Goal: Information Seeking & Learning: Understand process/instructions

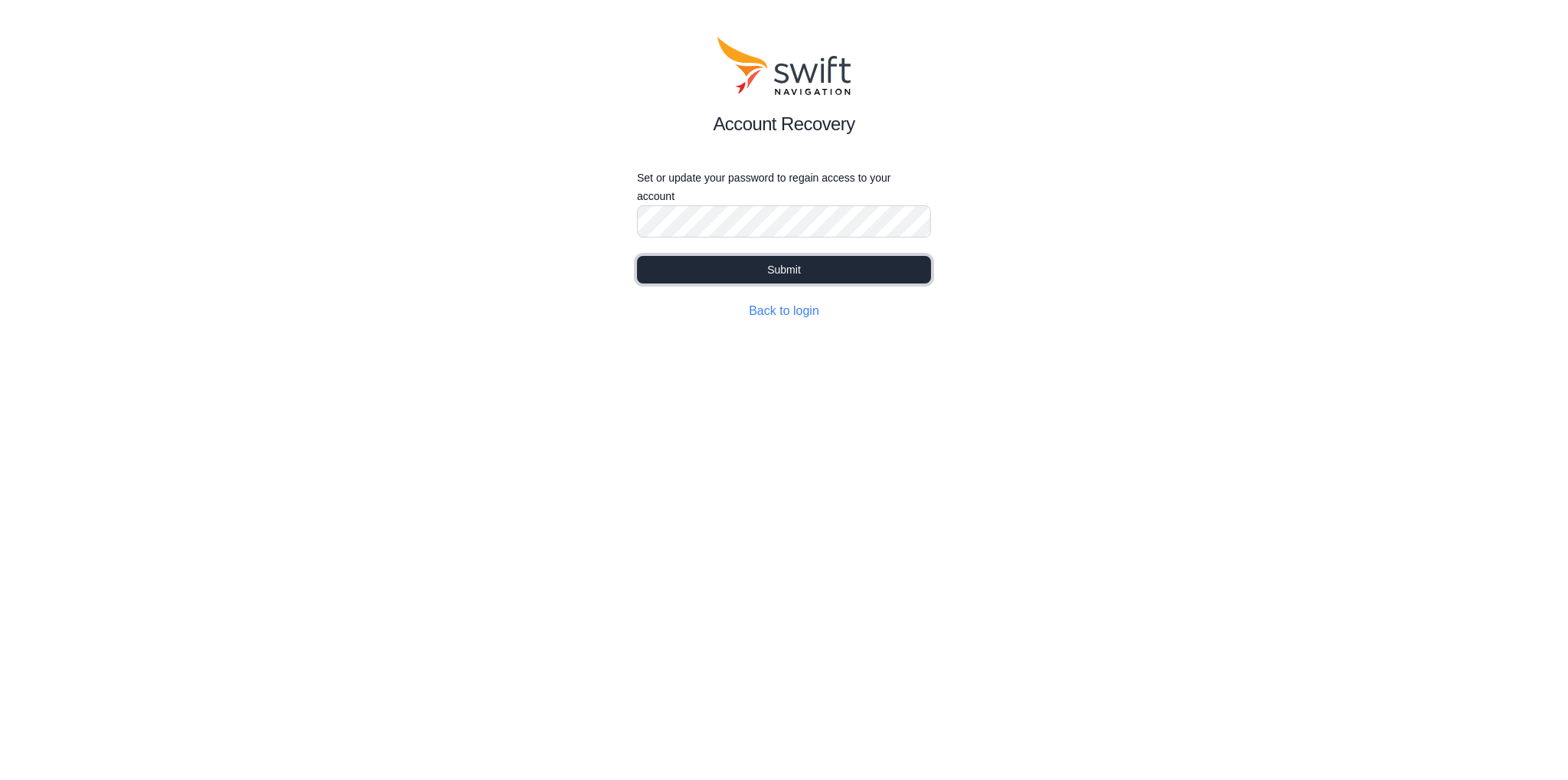
click at [756, 272] on button "Submit" at bounding box center [784, 270] width 294 height 28
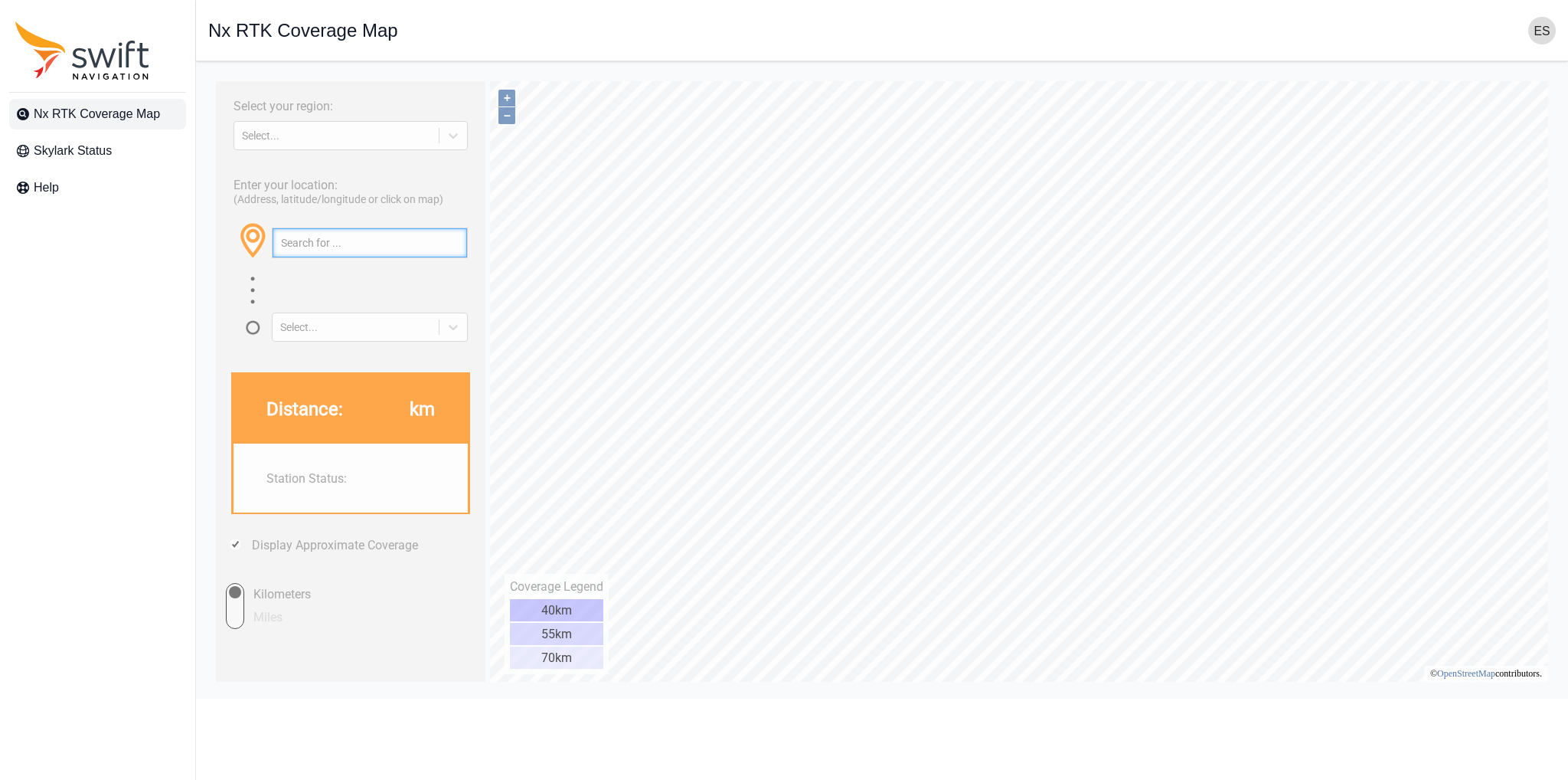
click at [323, 240] on input "text" at bounding box center [369, 243] width 194 height 29
type input "noose"
click at [291, 133] on div "Select..." at bounding box center [336, 136] width 189 height 12
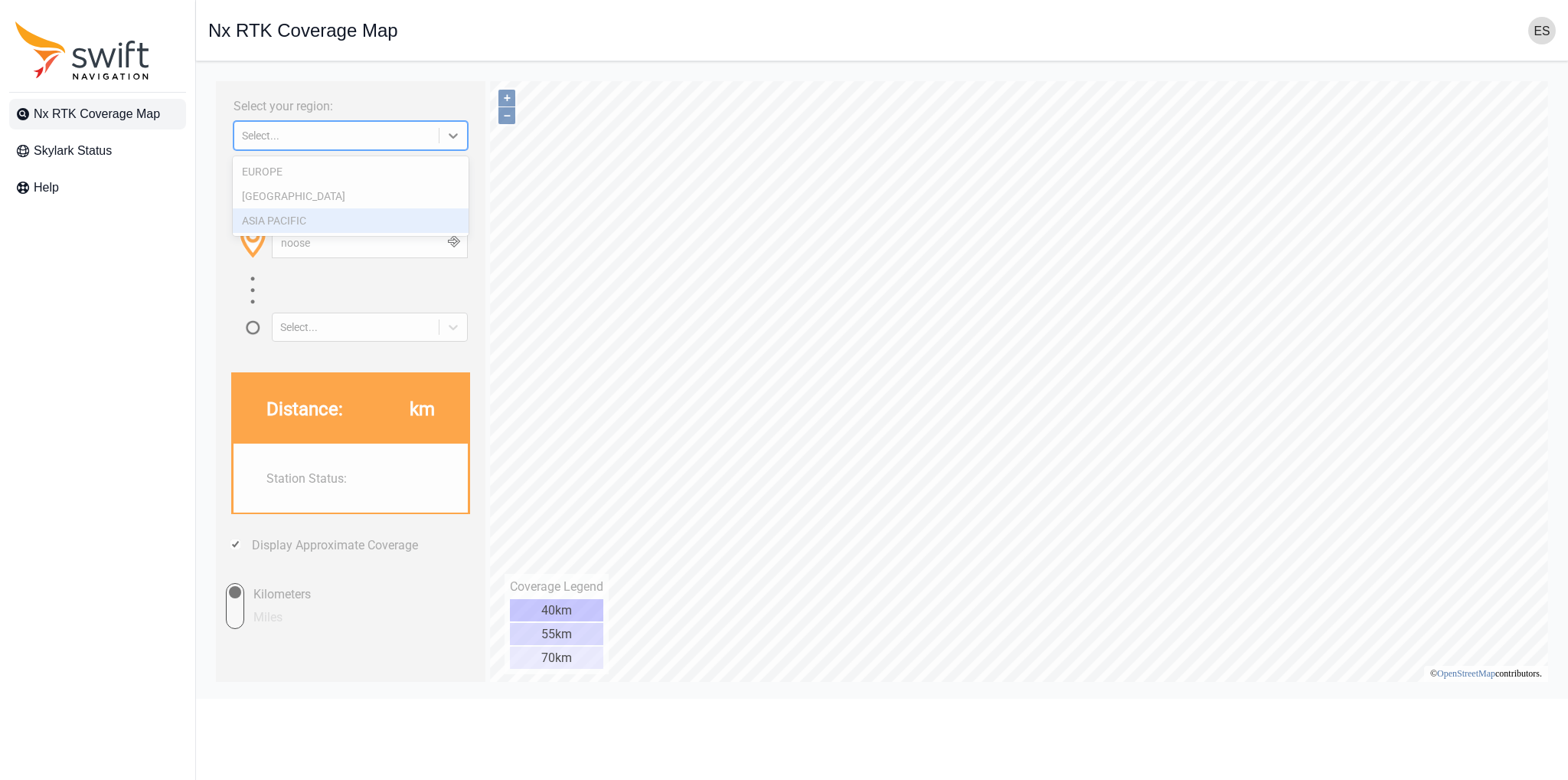
click at [290, 221] on div "ASIA PACIFIC" at bounding box center [350, 221] width 235 height 25
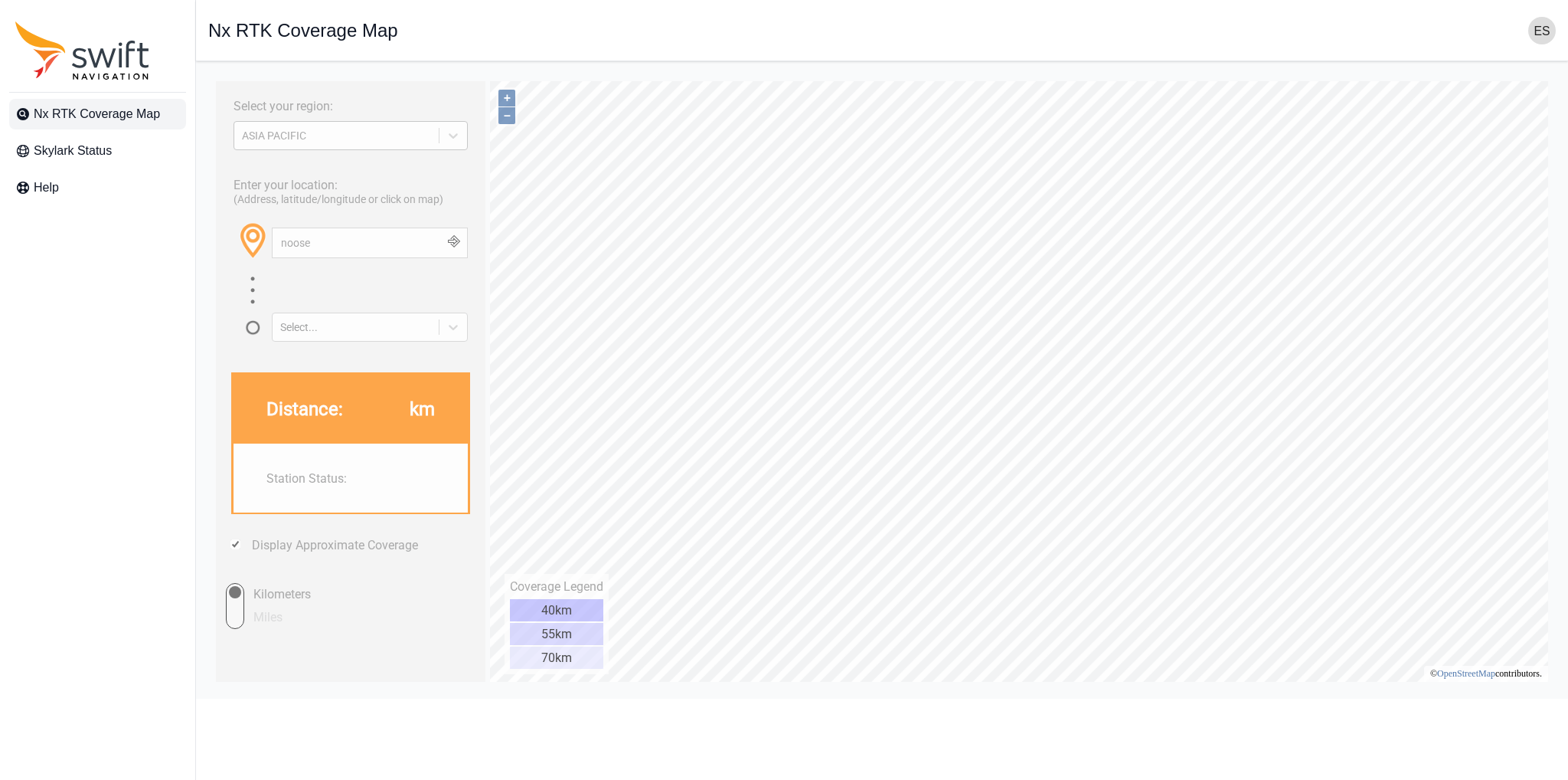
click at [365, 137] on div "ASIA PACIFIC" at bounding box center [336, 136] width 189 height 12
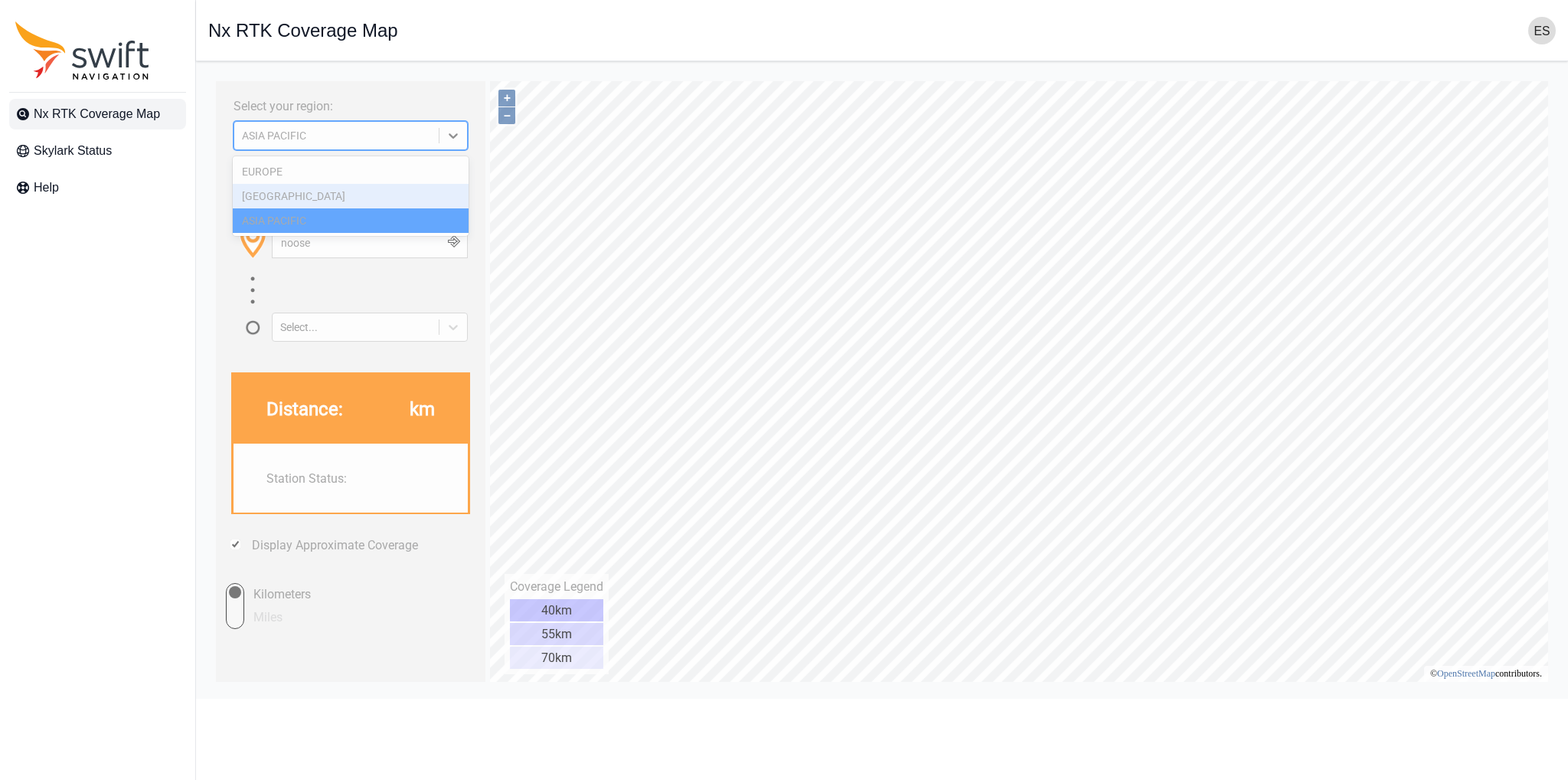
click at [330, 198] on div "NORTH AMERICA" at bounding box center [350, 196] width 235 height 25
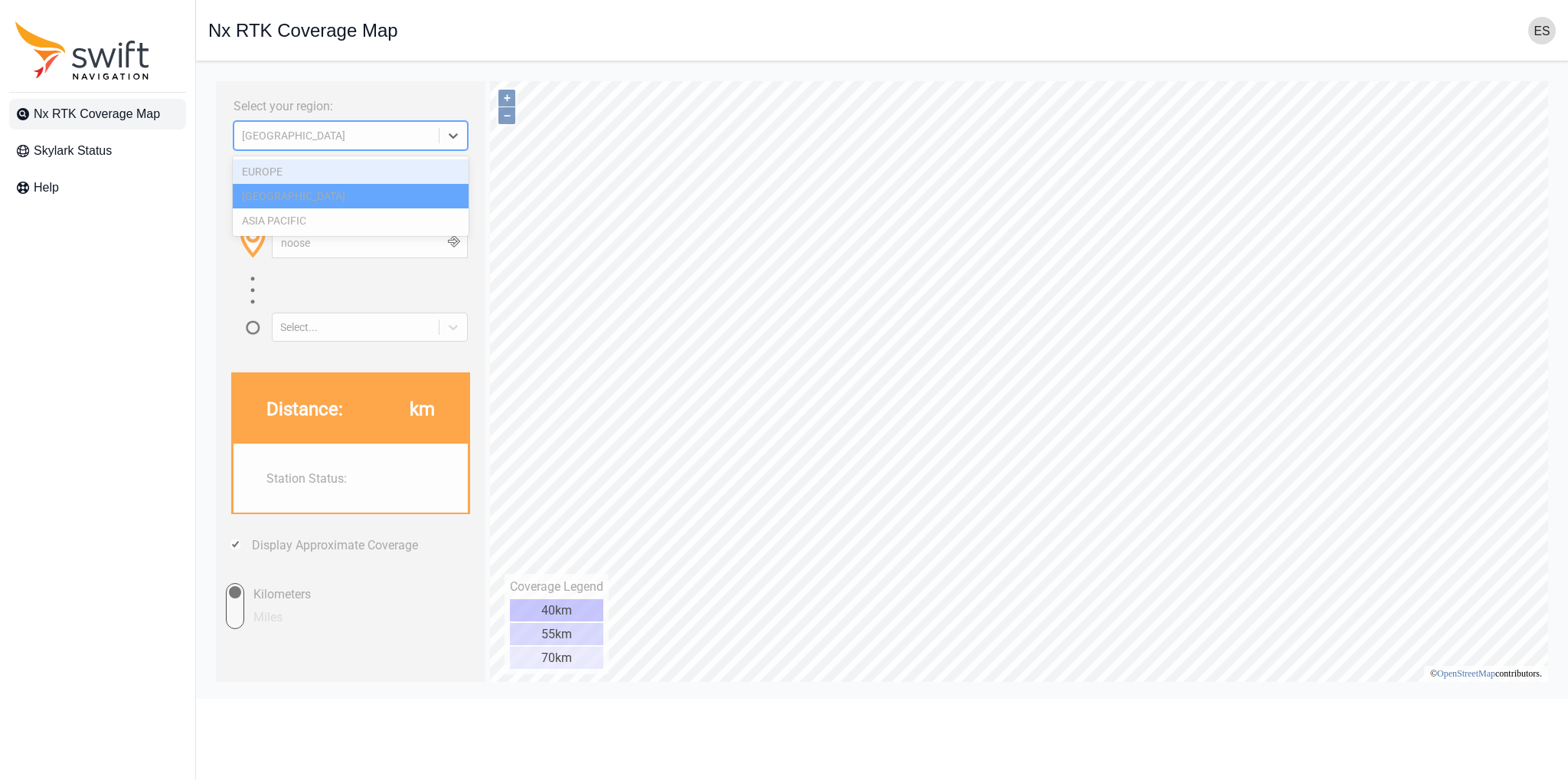
click at [454, 133] on icon at bounding box center [454, 136] width 15 height 15
click at [349, 176] on div "EUROPE" at bounding box center [350, 171] width 235 height 25
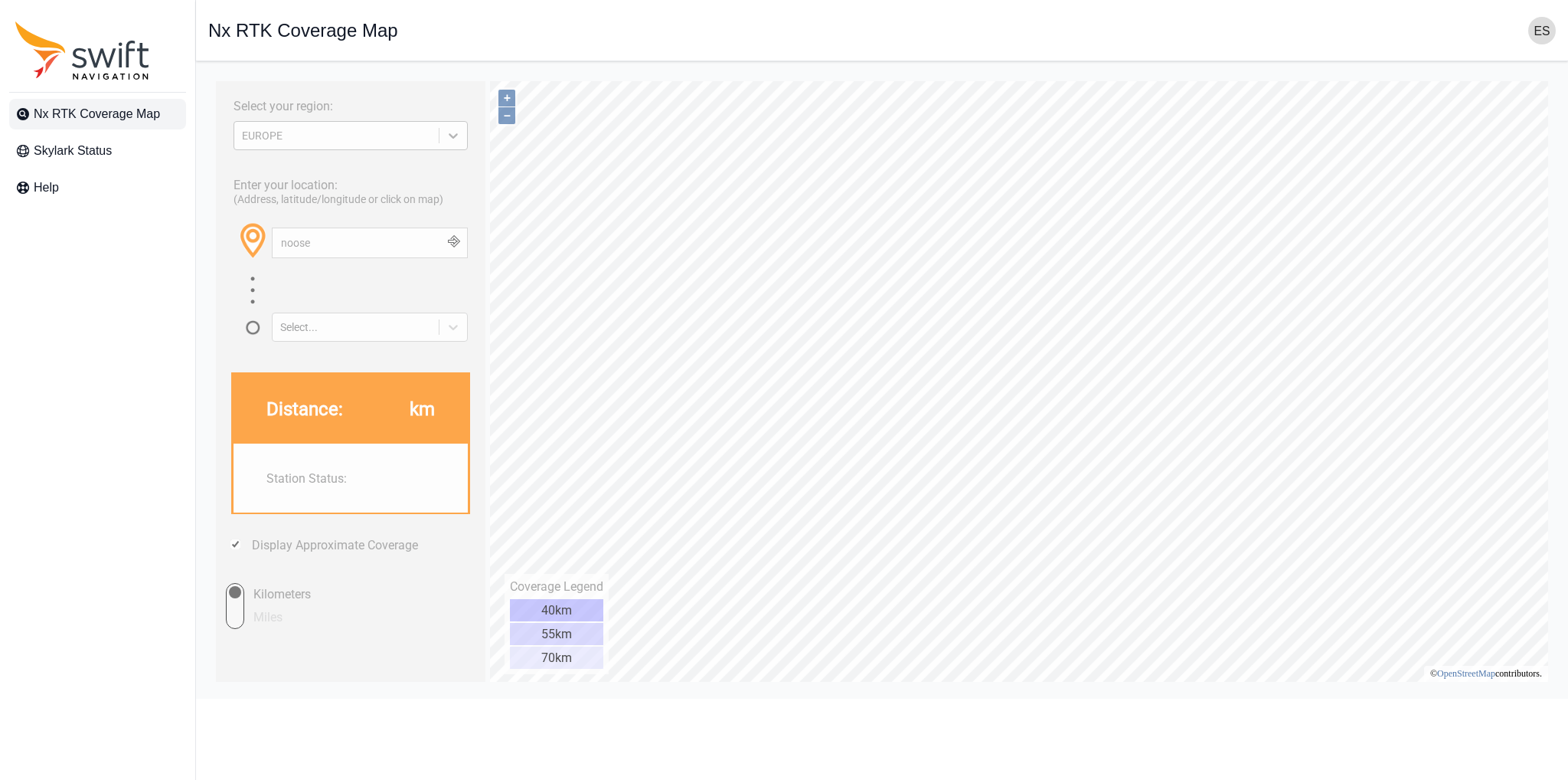
click at [462, 138] on div at bounding box center [454, 136] width 28 height 28
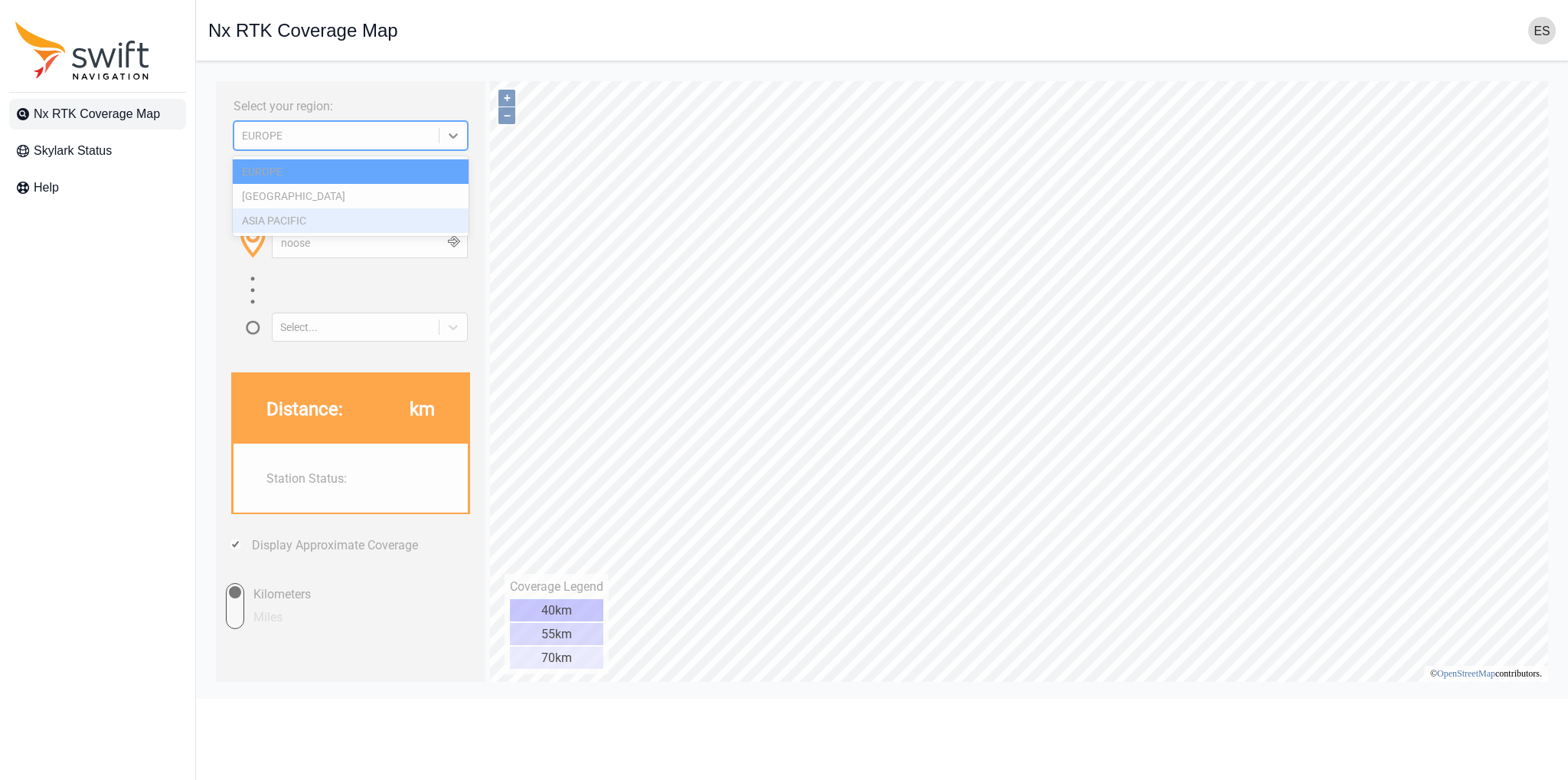
click at [269, 226] on div "ASIA PACIFIC" at bounding box center [350, 221] width 235 height 25
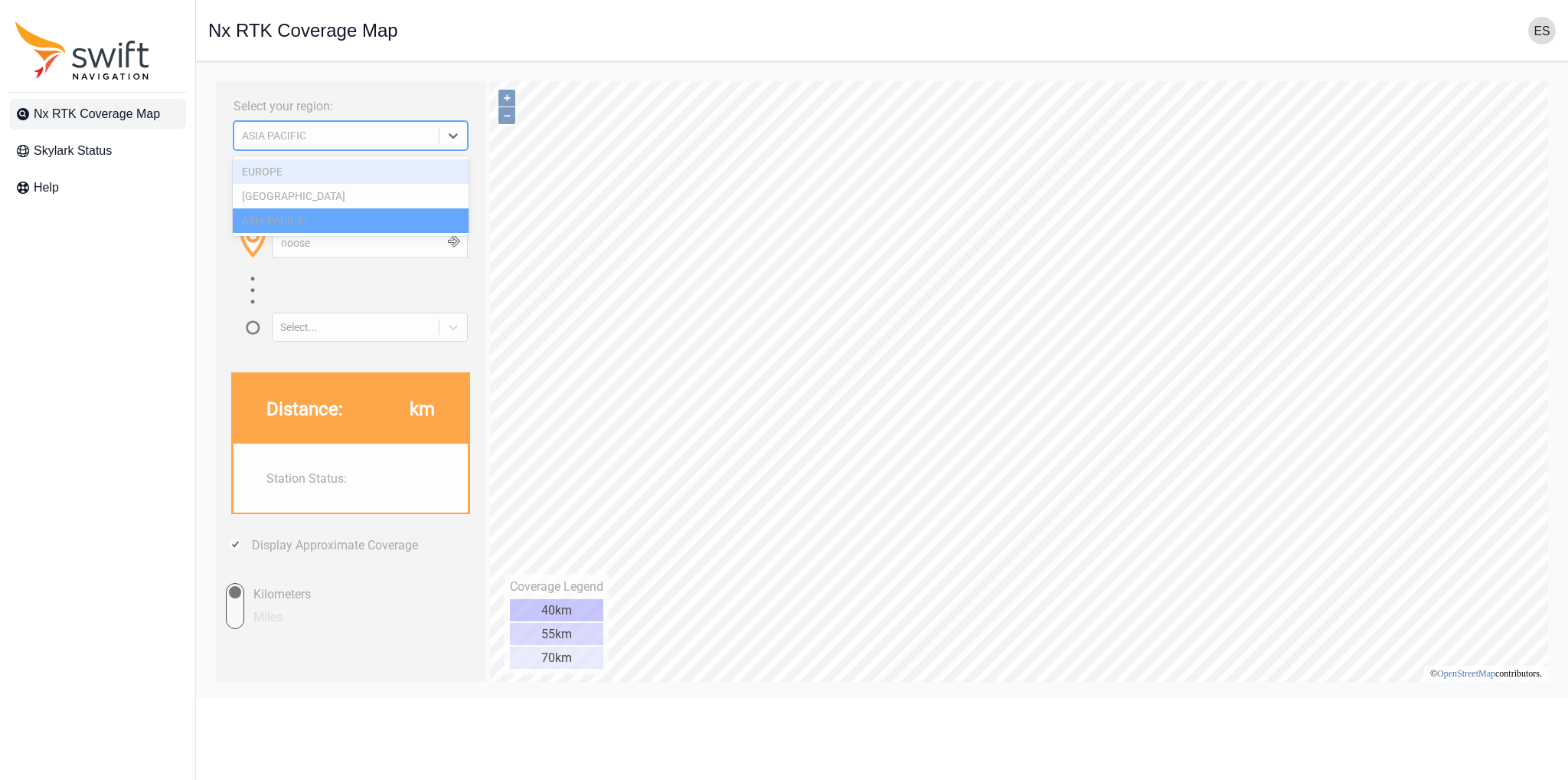
click at [454, 139] on icon at bounding box center [454, 136] width 15 height 15
click at [317, 198] on div "NORTH AMERICA" at bounding box center [350, 196] width 235 height 25
click at [336, 136] on div "NORTH AMERICA" at bounding box center [336, 136] width 189 height 12
click at [315, 172] on div "EUROPE" at bounding box center [350, 171] width 235 height 25
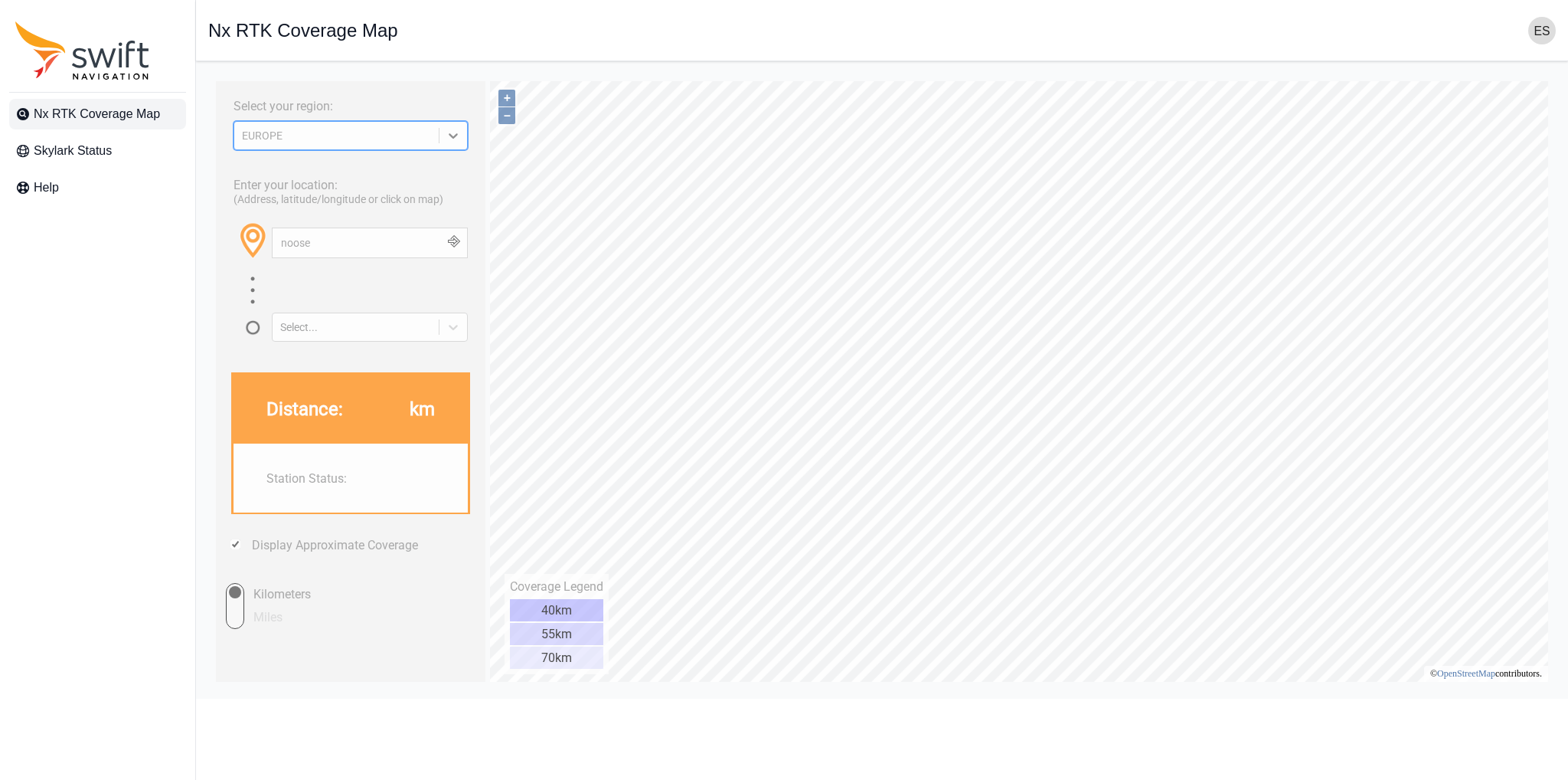
click at [235, 599] on input "Miles" at bounding box center [221, 606] width 46 height 46
radio input "true"
click at [235, 599] on input "Kilometers" at bounding box center [221, 606] width 46 height 46
radio input "true"
click at [454, 137] on icon at bounding box center [454, 136] width 9 height 5
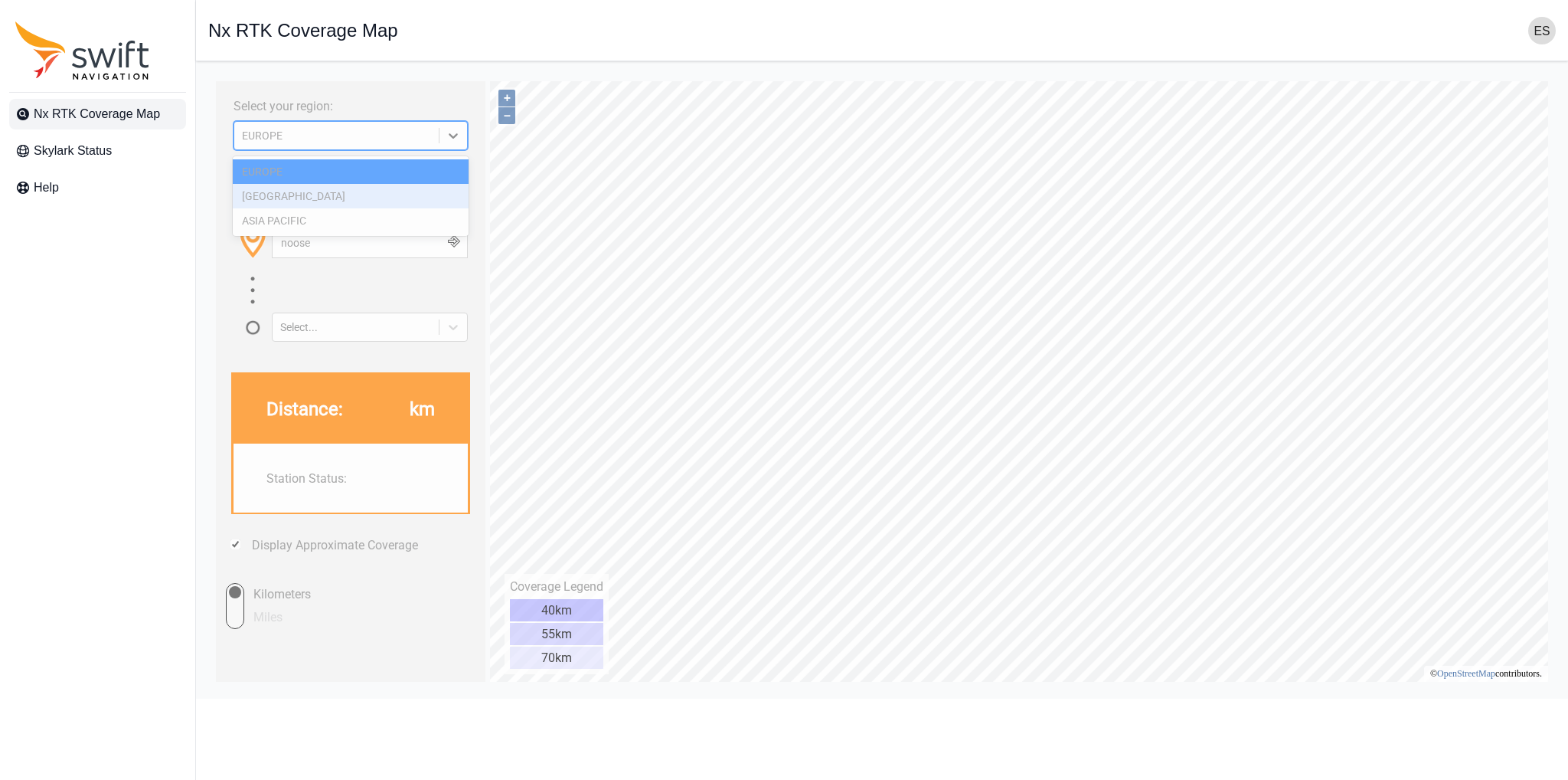
click at [329, 197] on div "NORTH AMERICA" at bounding box center [350, 196] width 235 height 25
click at [376, 134] on div "NORTH AMERICA" at bounding box center [336, 136] width 189 height 12
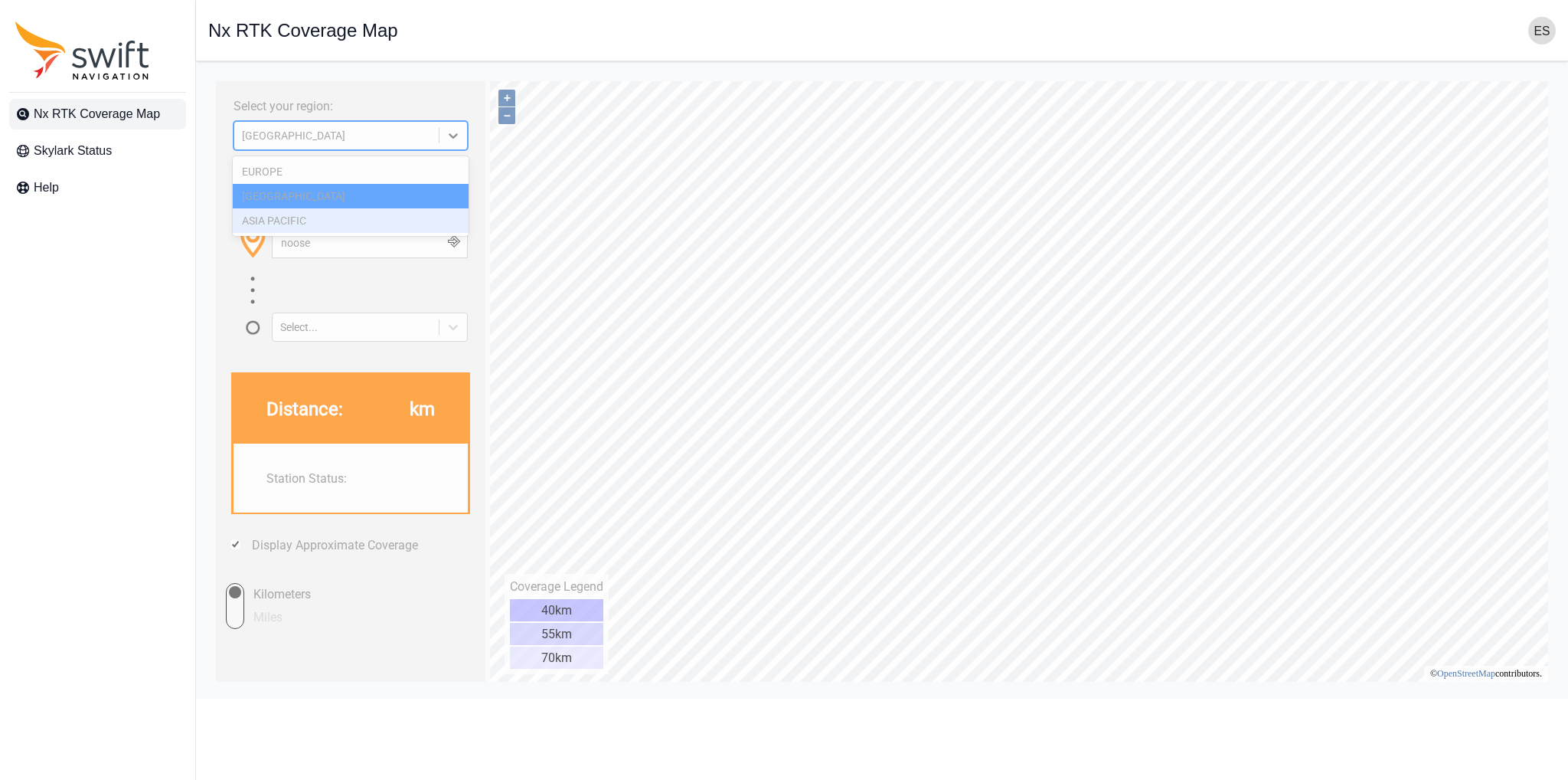
click at [308, 224] on div "ASIA PACIFIC" at bounding box center [350, 221] width 235 height 25
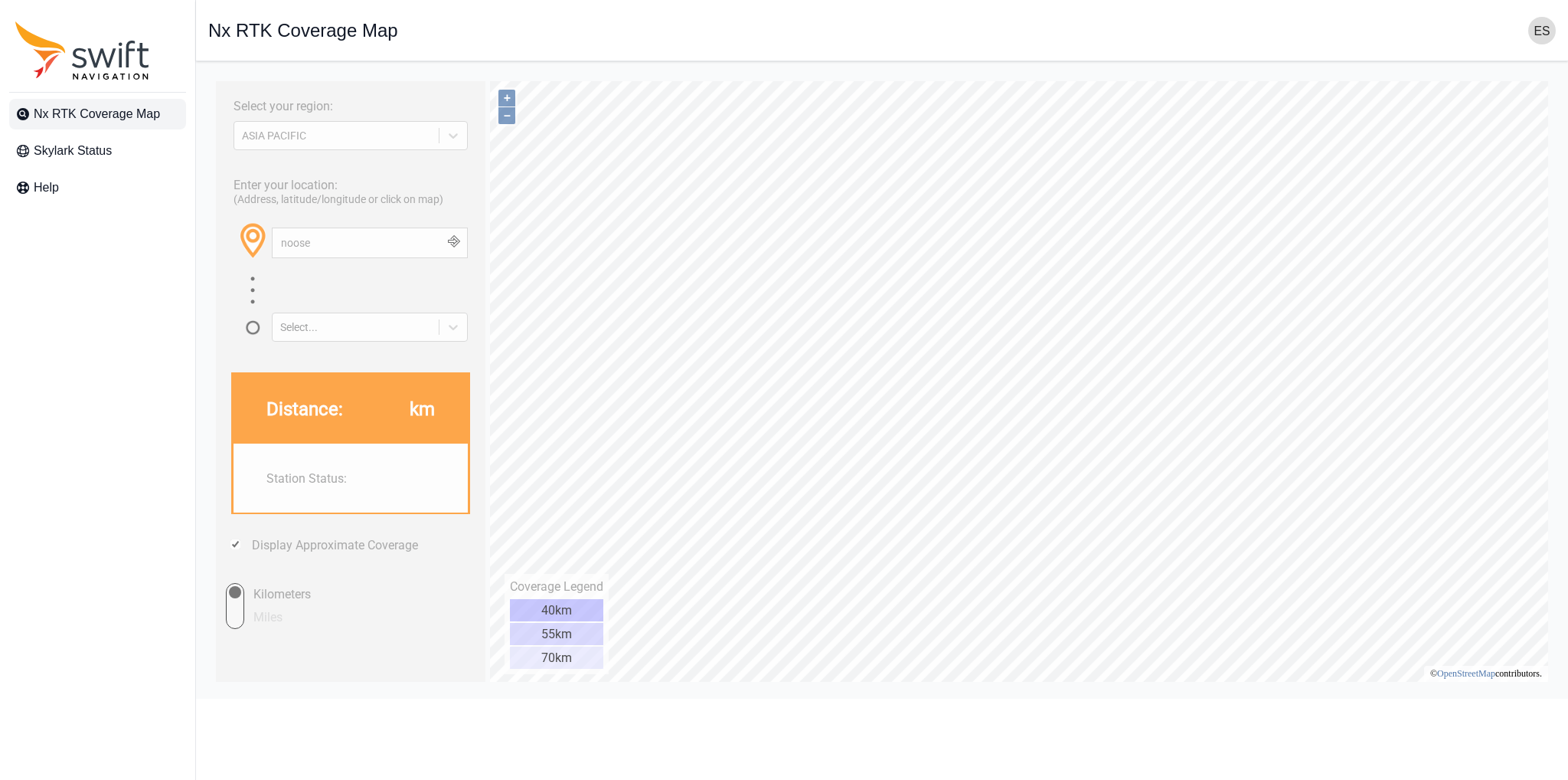
click at [757, 73] on html "Select your region: ASIA PACIFIC Enter your location: (Address, latitude/longit…" at bounding box center [882, 73] width 1347 height 0
click at [92, 142] on span "Skylark Status" at bounding box center [72, 151] width 78 height 19
click at [117, 60] on icon "Sidenav" at bounding box center [83, 50] width 134 height 58
click at [111, 56] on icon "Sidenav" at bounding box center [102, 58] width 29 height 19
click at [1543, 29] on img "button" at bounding box center [1543, 31] width 28 height 28
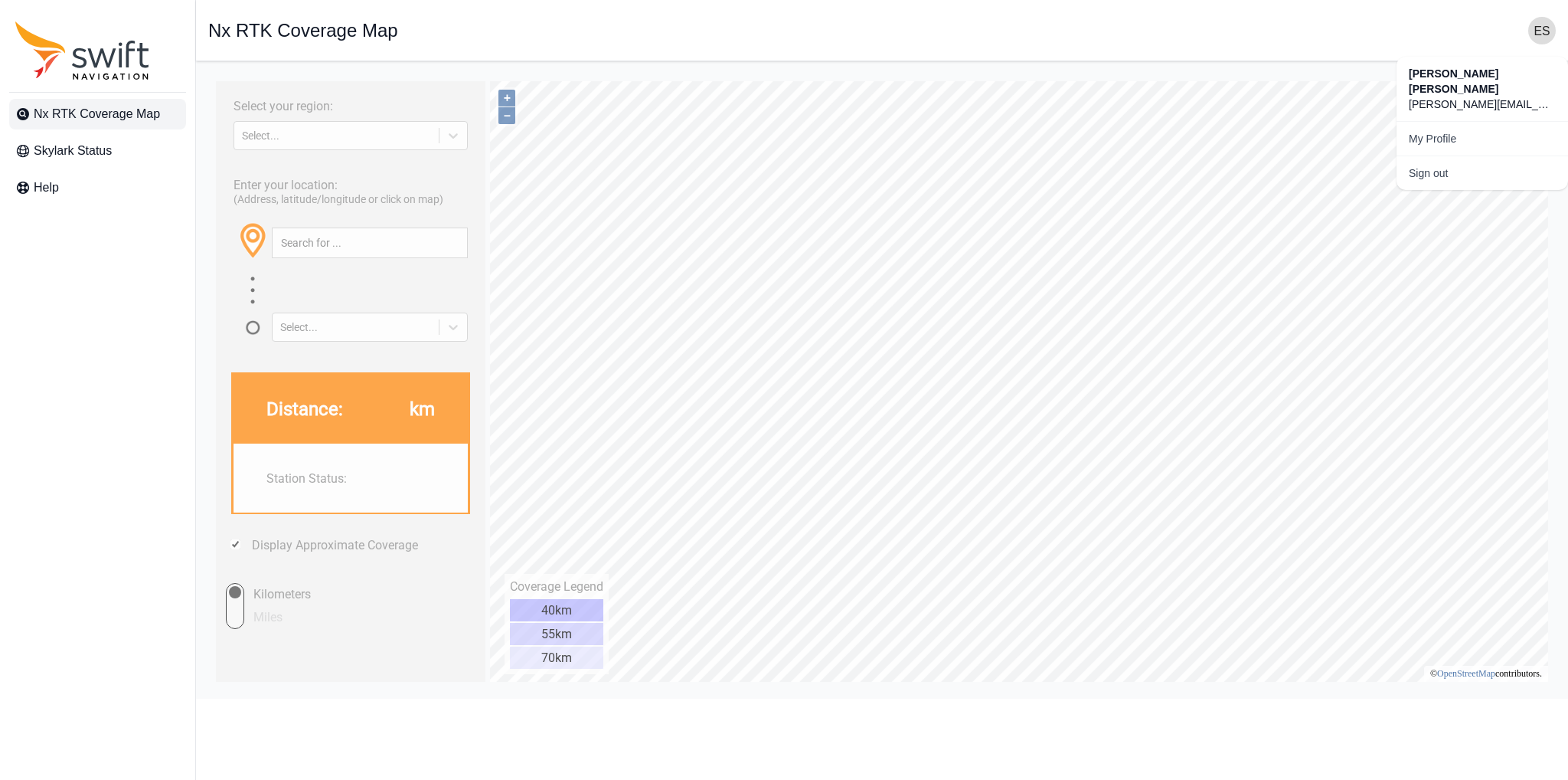
click at [427, 39] on div "Open sidebar Nx RTK Coverage Map" at bounding box center [882, 31] width 1347 height 28
click at [36, 191] on span "Help" at bounding box center [46, 187] width 25 height 19
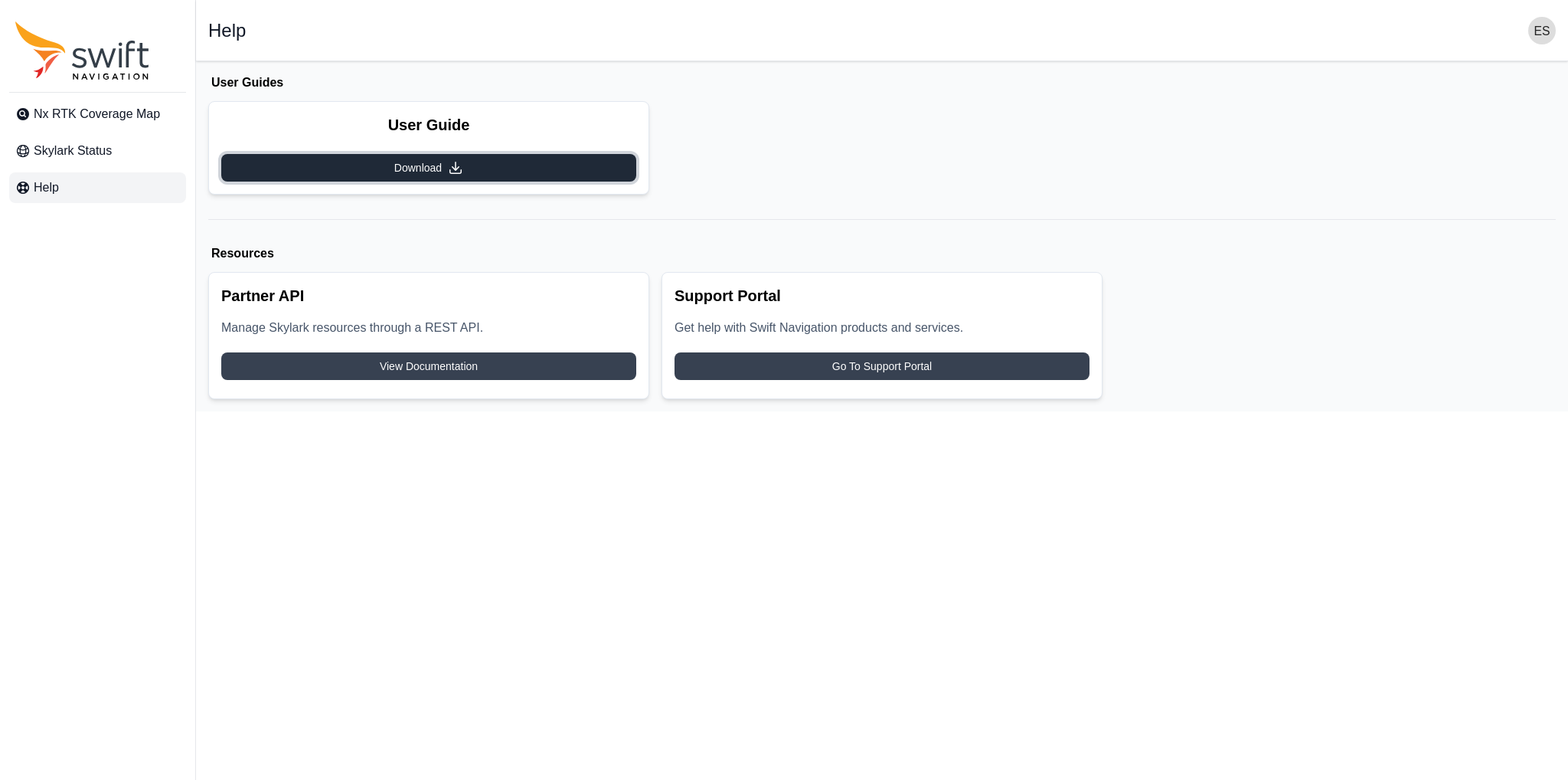
click at [413, 174] on span "Download" at bounding box center [418, 167] width 48 height 15
